Goal: Task Accomplishment & Management: Complete application form

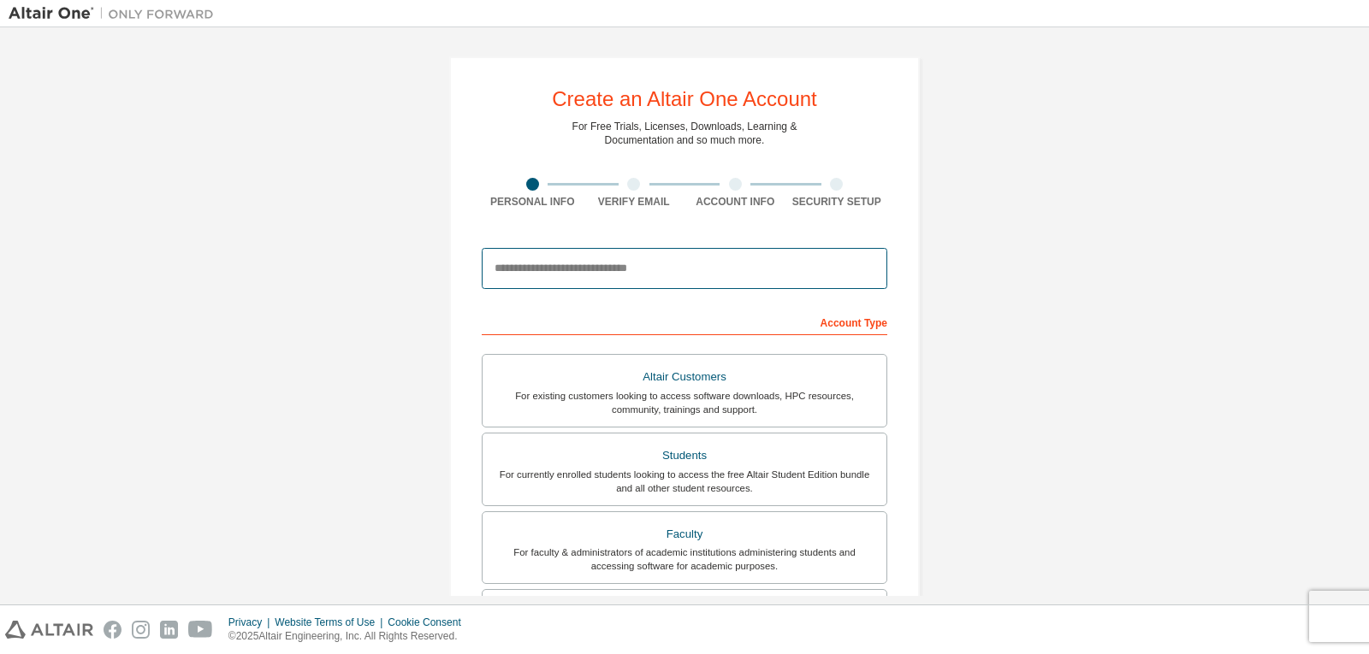
click at [632, 276] on input "email" at bounding box center [684, 268] width 405 height 41
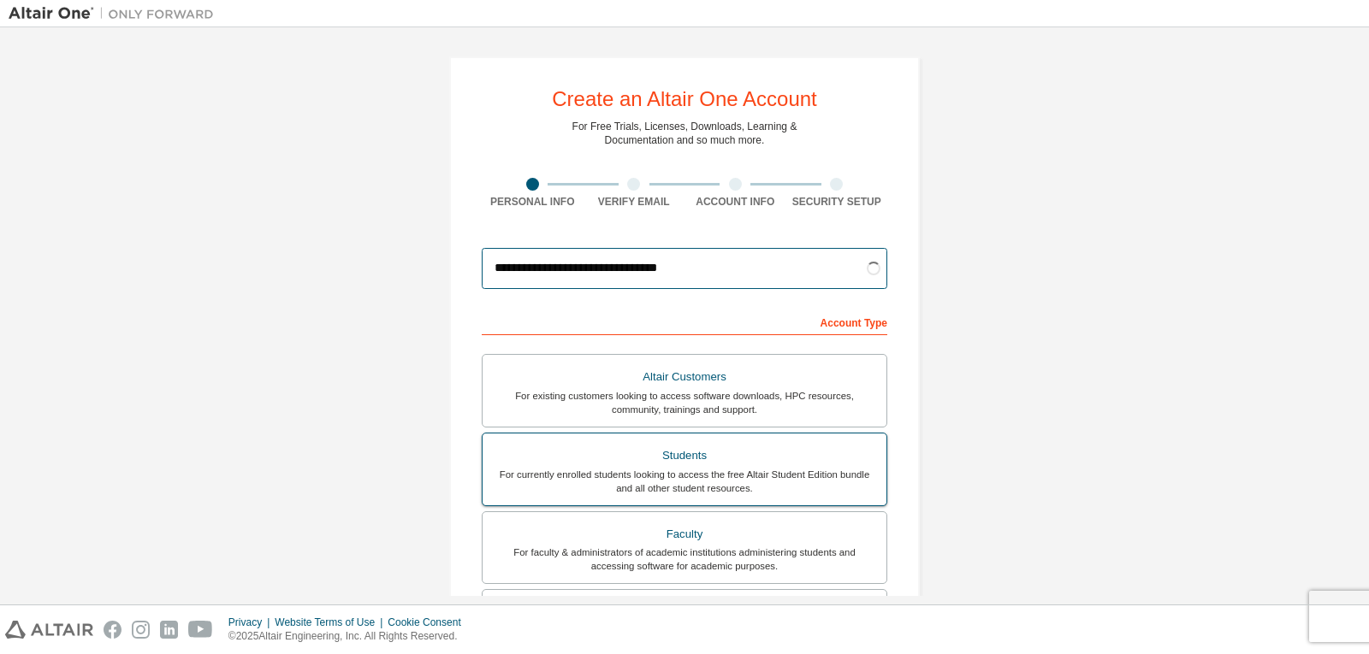
type input "**********"
click at [693, 498] on label "Students For currently enrolled students looking to access the free Altair Stud…" at bounding box center [684, 470] width 405 height 74
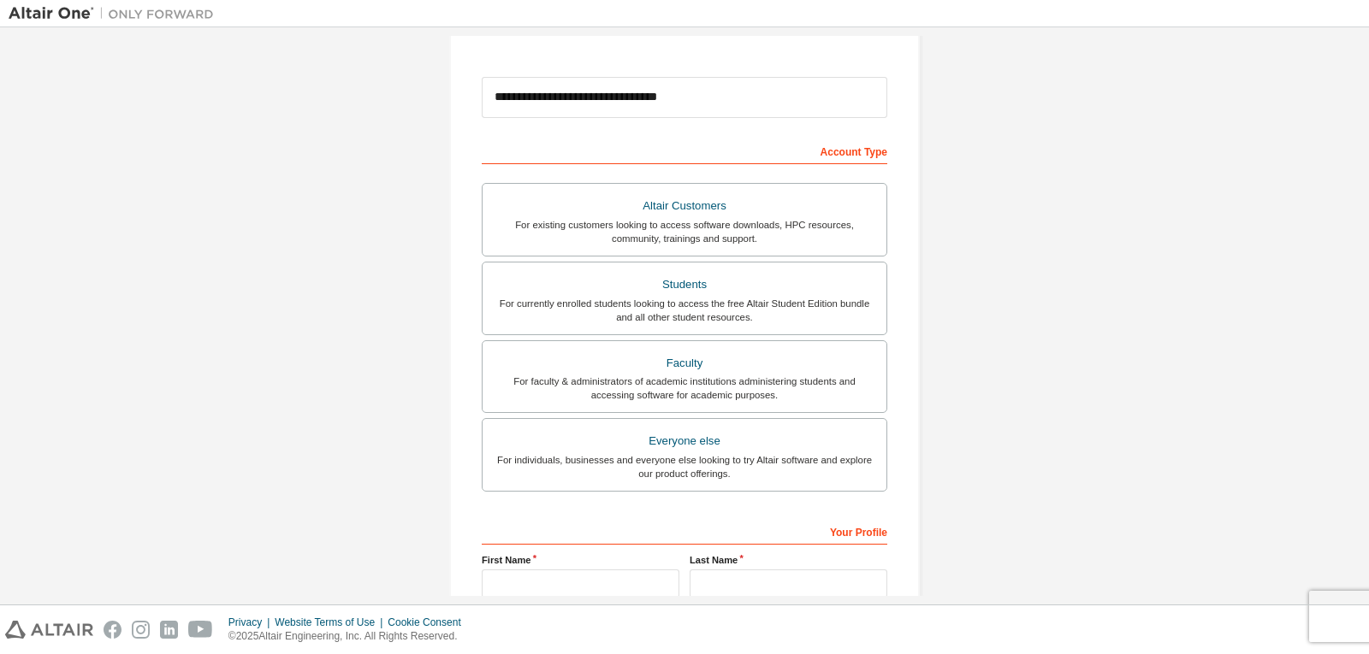
scroll to position [257, 0]
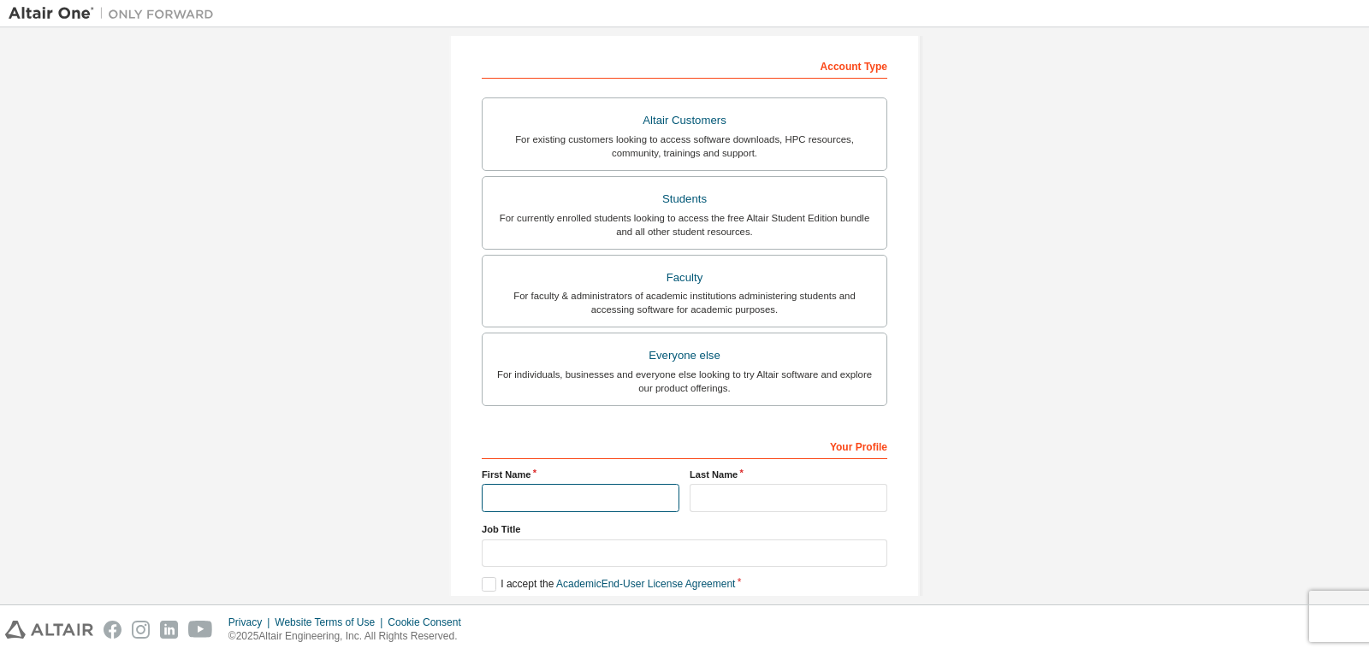
click at [660, 494] on input "text" at bounding box center [581, 498] width 198 height 28
type input "******"
click at [802, 501] on input "text" at bounding box center [788, 498] width 198 height 28
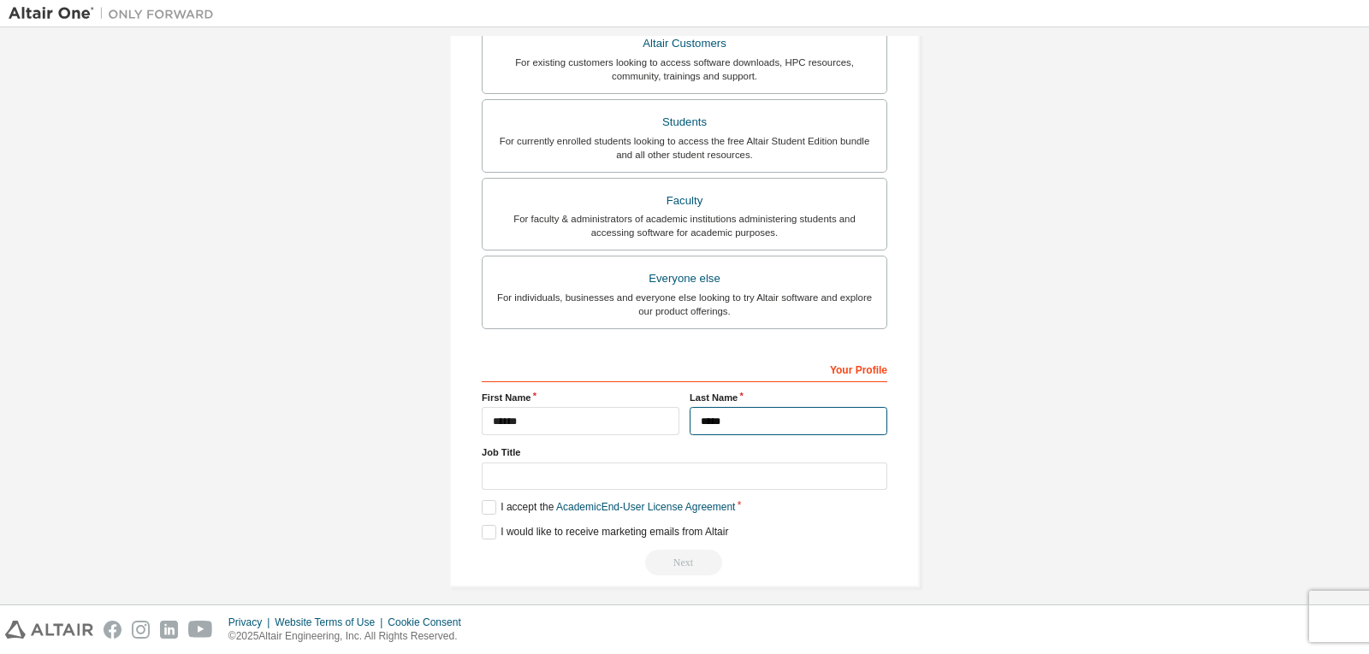
scroll to position [342, 0]
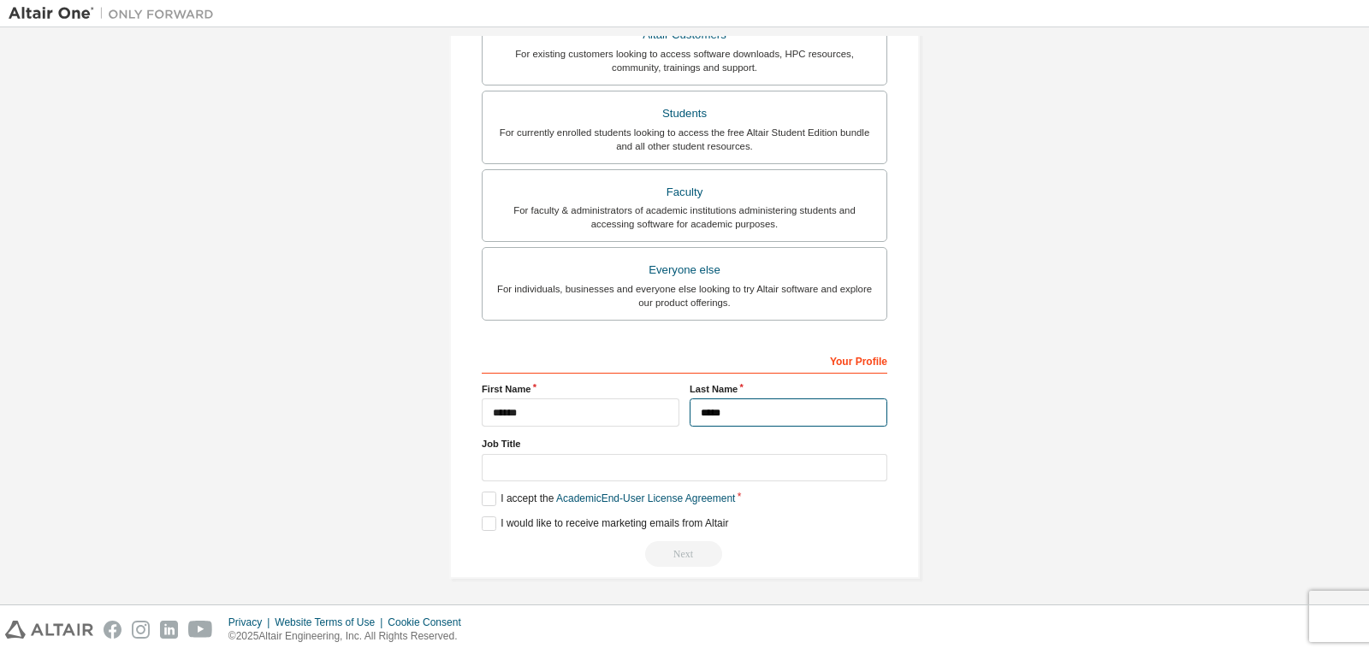
type input "*****"
click at [704, 470] on input "text" at bounding box center [684, 468] width 405 height 28
click at [487, 500] on label "I accept the Academic End-User License Agreement" at bounding box center [608, 499] width 253 height 15
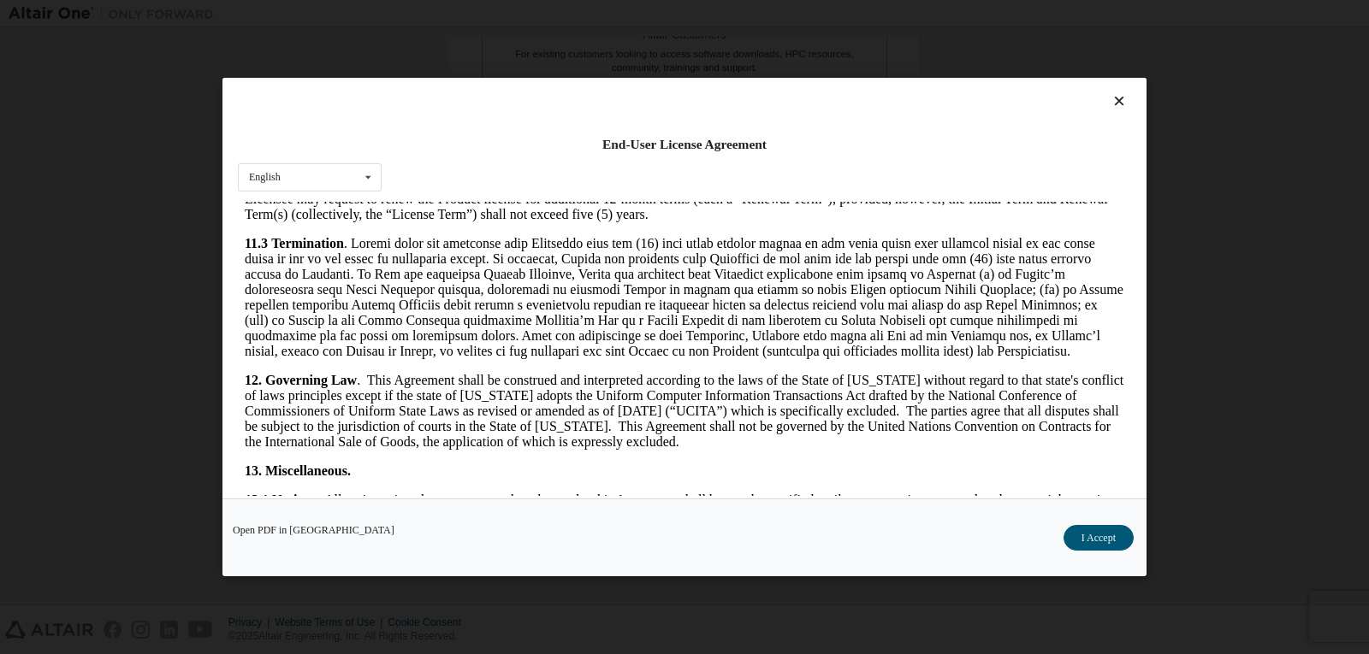
scroll to position [2790, 0]
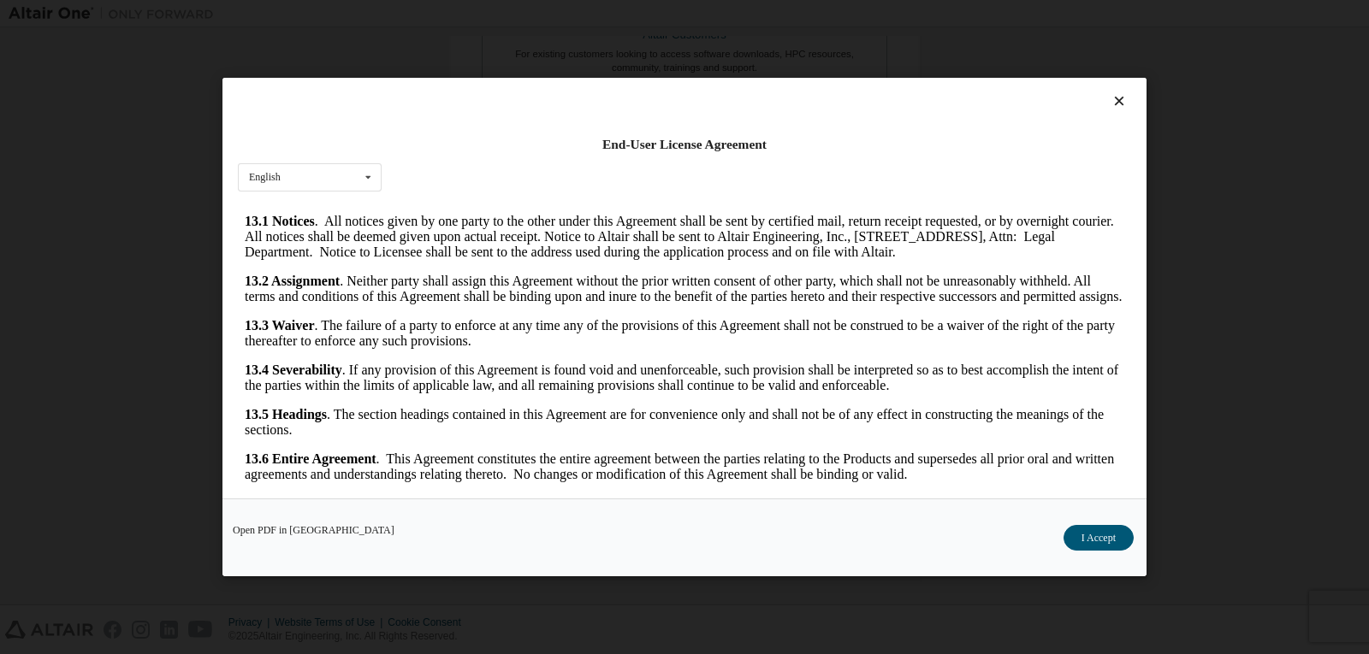
click at [1111, 553] on div "Open PDF in New Tab I Accept" at bounding box center [684, 538] width 924 height 78
click at [1111, 541] on button "I Accept" at bounding box center [1098, 538] width 70 height 26
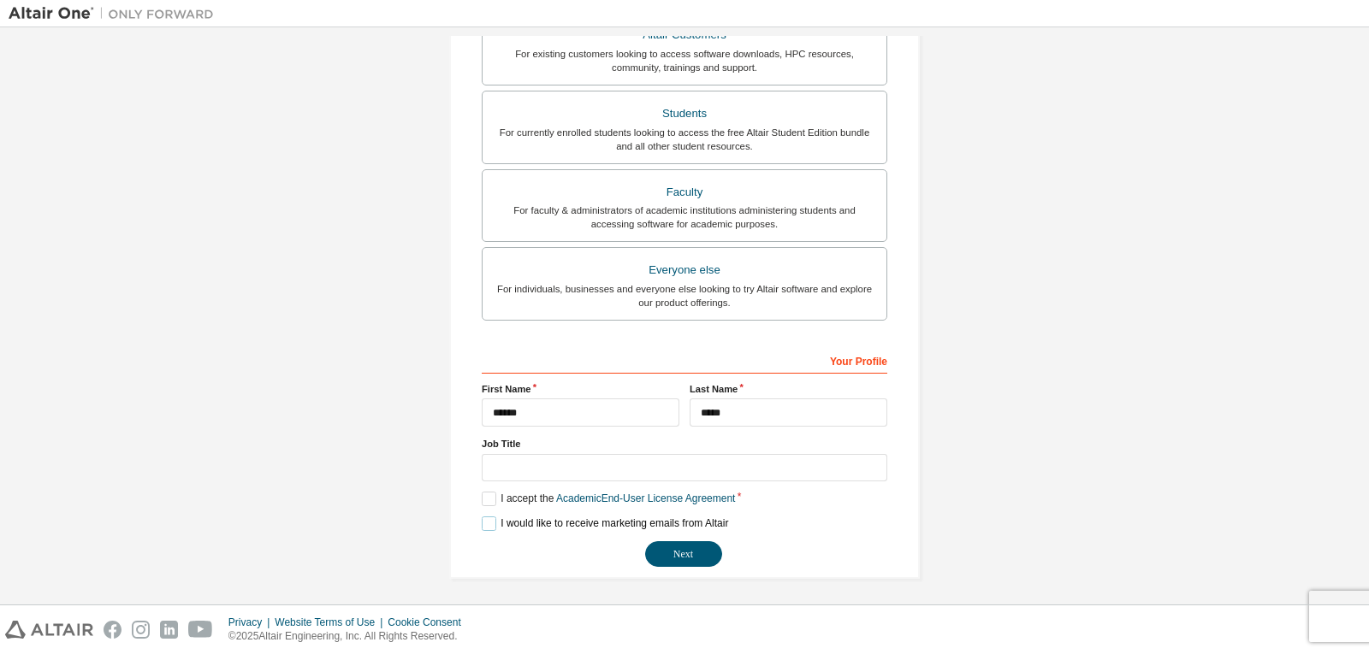
click at [490, 525] on label "I would like to receive marketing emails from Altair" at bounding box center [605, 524] width 246 height 15
click at [707, 552] on button "Next" at bounding box center [683, 554] width 77 height 26
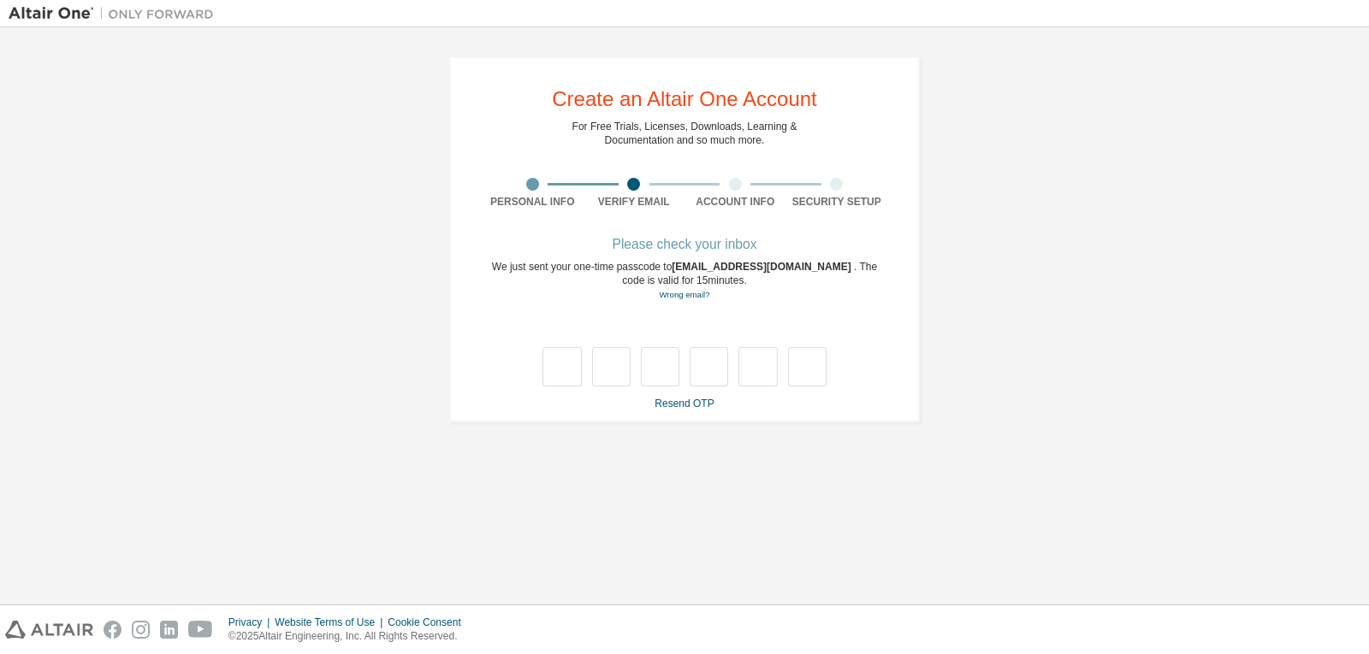
type input "*"
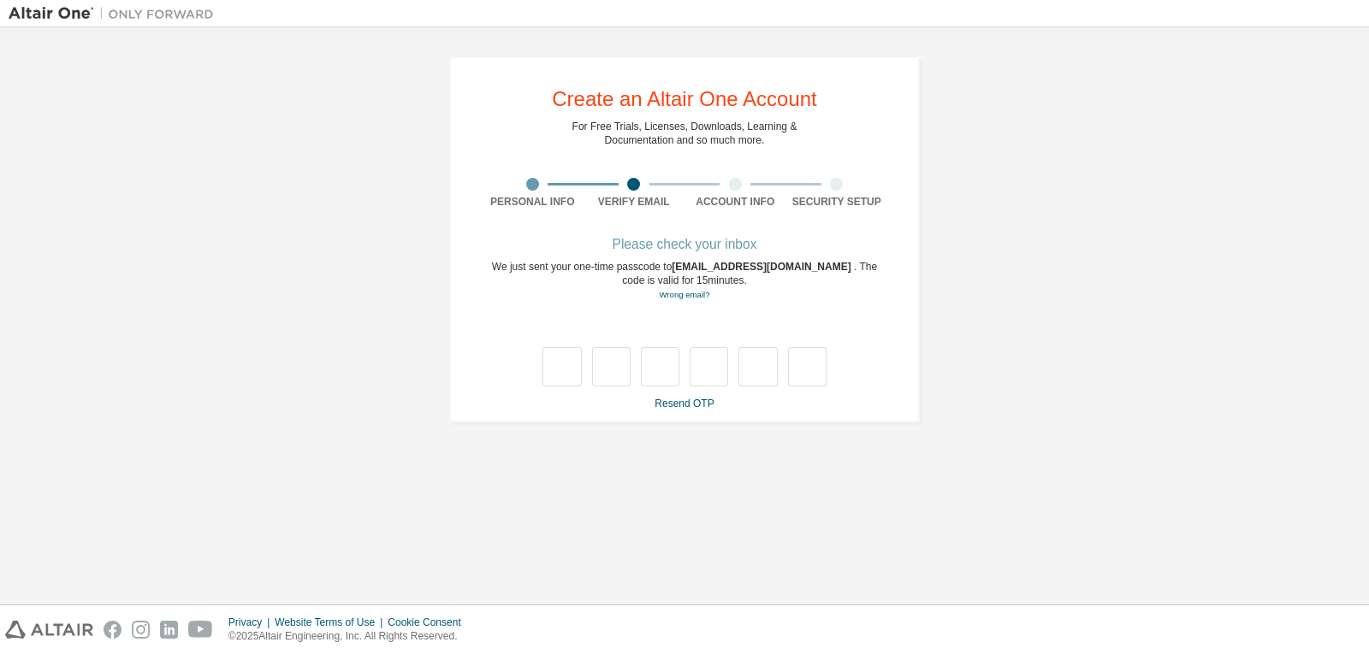
type input "*"
